Goal: Find specific page/section: Find specific page/section

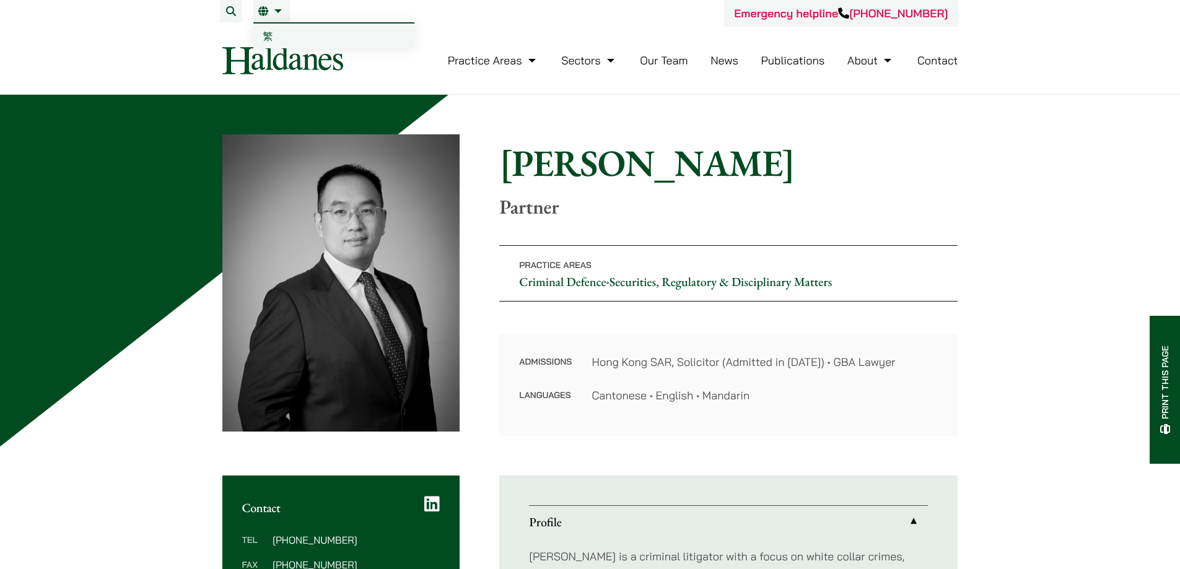
click at [269, 9] on link "EN" at bounding box center [271, 11] width 27 height 10
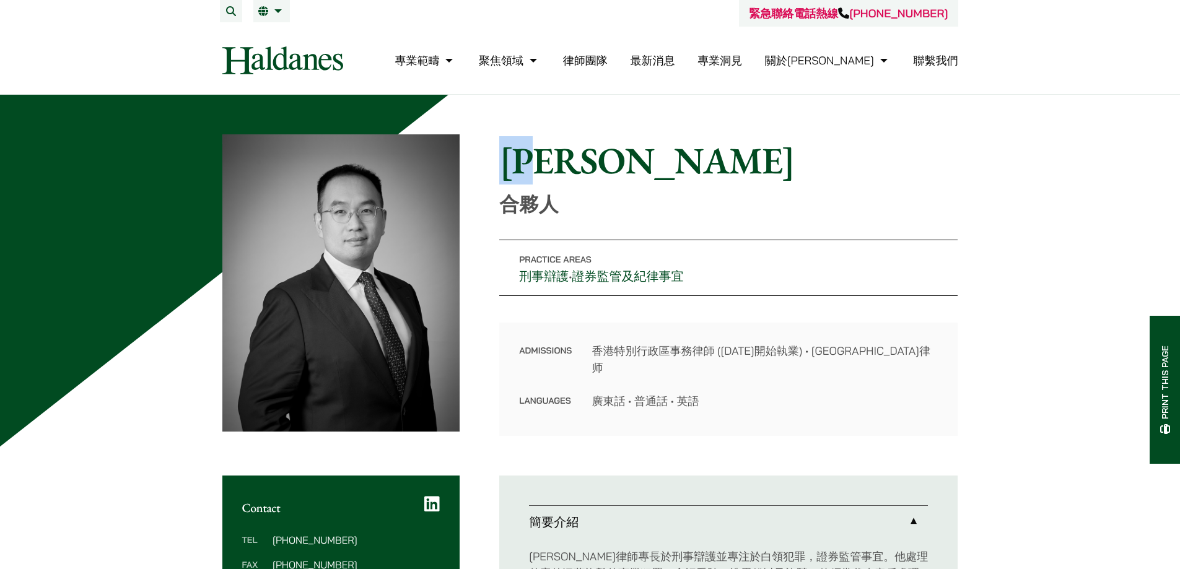
drag, startPoint x: 519, startPoint y: 166, endPoint x: 556, endPoint y: 160, distance: 37.1
click at [556, 160] on h1 "[PERSON_NAME]" at bounding box center [728, 160] width 458 height 45
copy h1 "[PERSON_NAME]"
drag, startPoint x: 679, startPoint y: 464, endPoint x: 634, endPoint y: 230, distance: 238.5
click at [717, 152] on h1 "[PERSON_NAME]" at bounding box center [728, 160] width 458 height 45
